Goal: Task Accomplishment & Management: Use online tool/utility

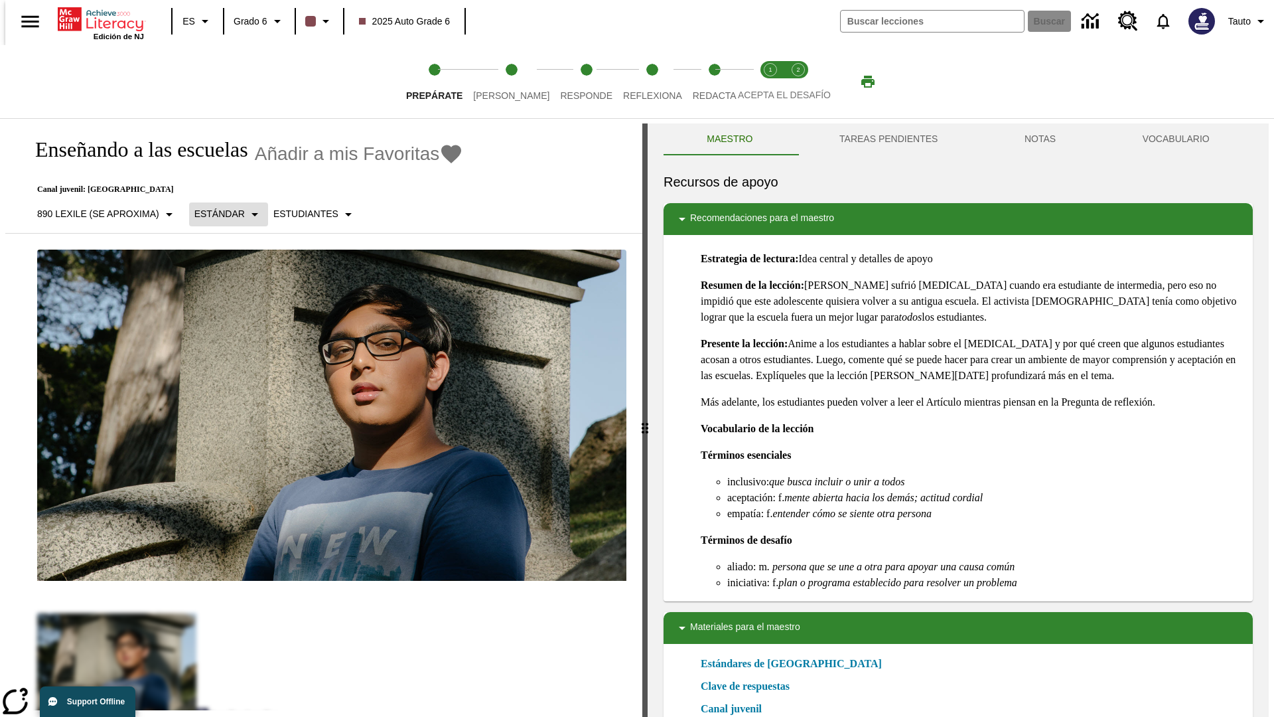
click at [222, 214] on p "Estándar" at bounding box center [219, 214] width 50 height 14
click at [102, 214] on p "890 Lexile (Se aproxima)" at bounding box center [98, 214] width 122 height 14
click at [102, 207] on p "890 Lexile (Se aproxima)" at bounding box center [98, 214] width 122 height 14
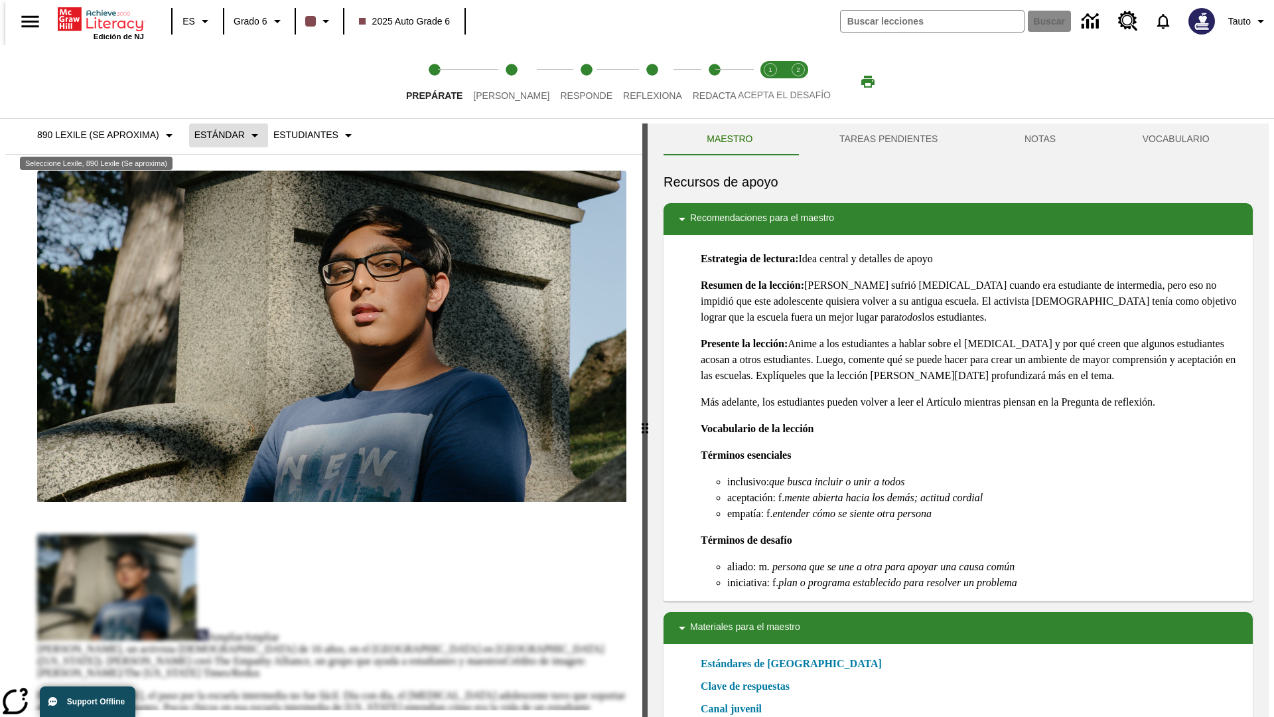
click at [222, 142] on p "Estándar" at bounding box center [219, 135] width 50 height 14
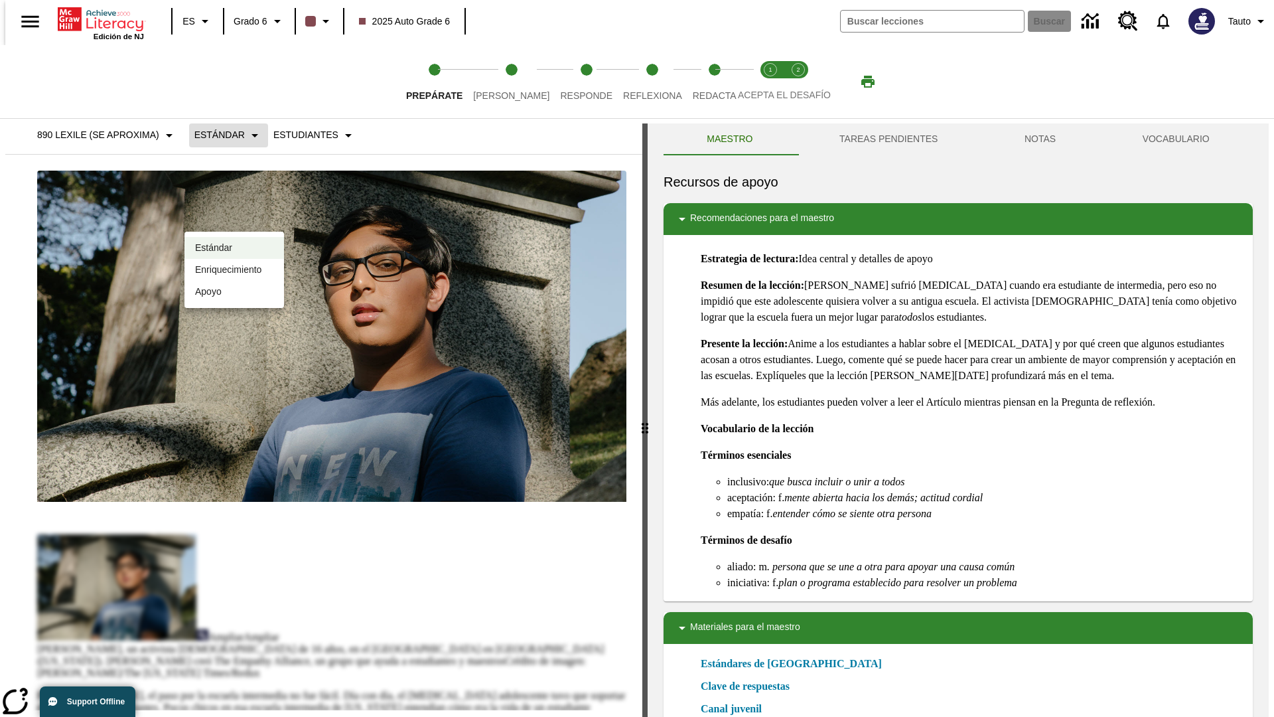
scroll to position [0, 0]
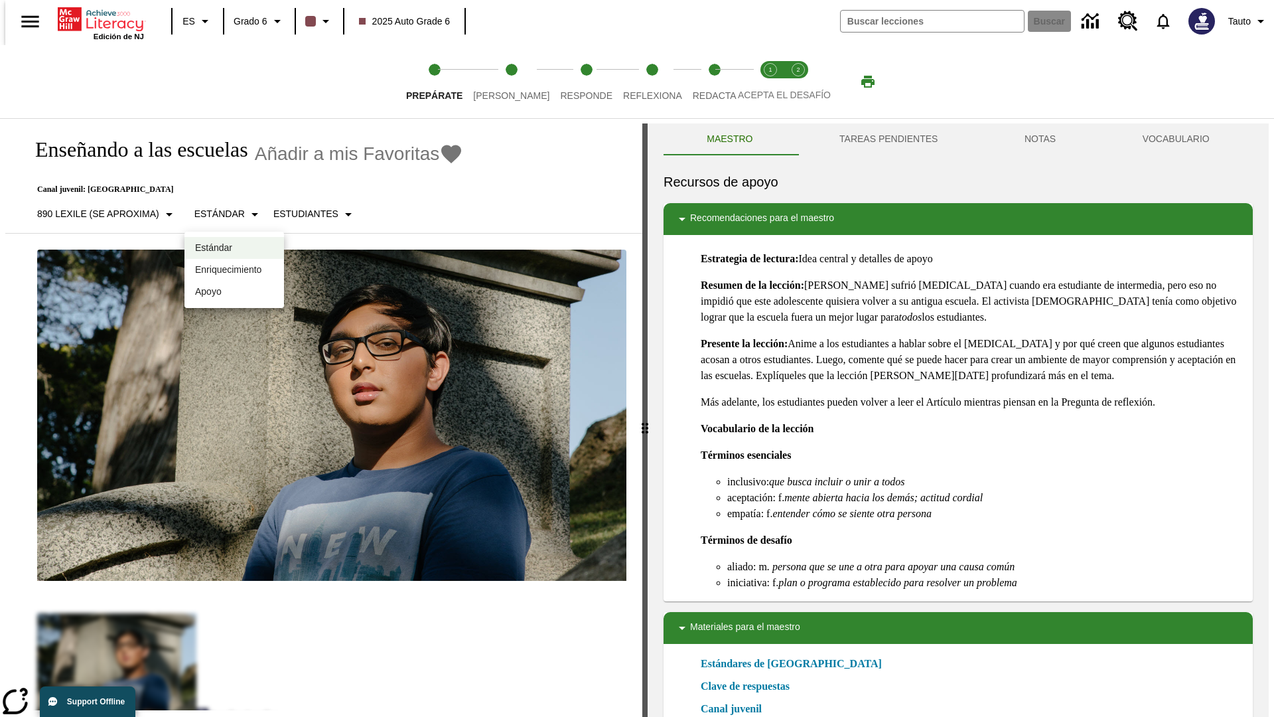
click at [234, 269] on p "Enriquecimiento" at bounding box center [234, 270] width 78 height 14
